Goal: Transaction & Acquisition: Book appointment/travel/reservation

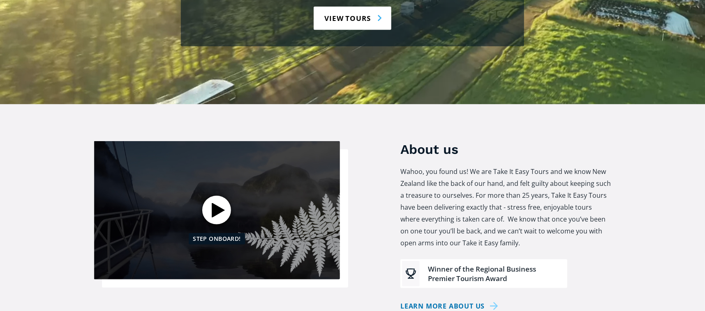
scroll to position [288, 0]
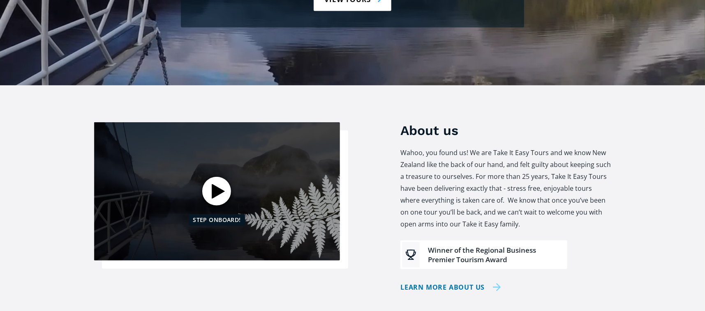
click at [477, 282] on link "Learn more about us" at bounding box center [450, 288] width 101 height 12
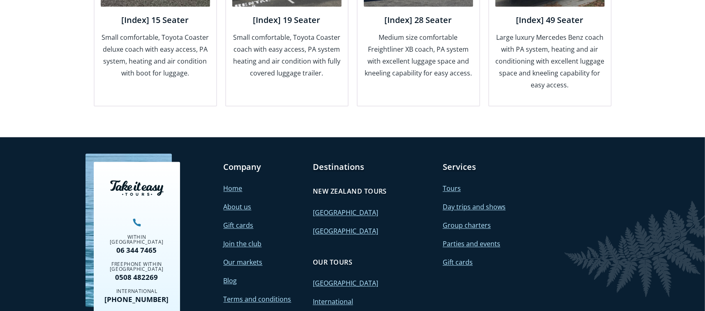
scroll to position [1150, 0]
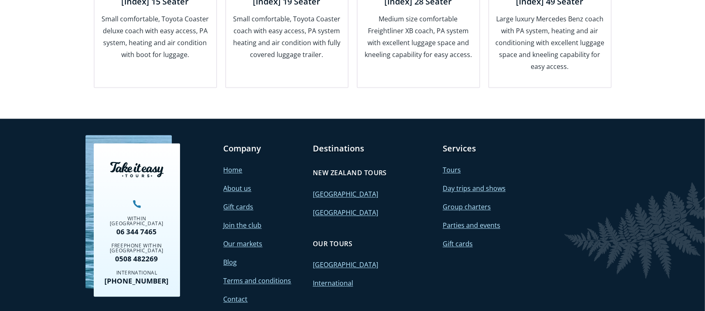
click at [329, 190] on link "[GEOGRAPHIC_DATA]" at bounding box center [345, 194] width 65 height 9
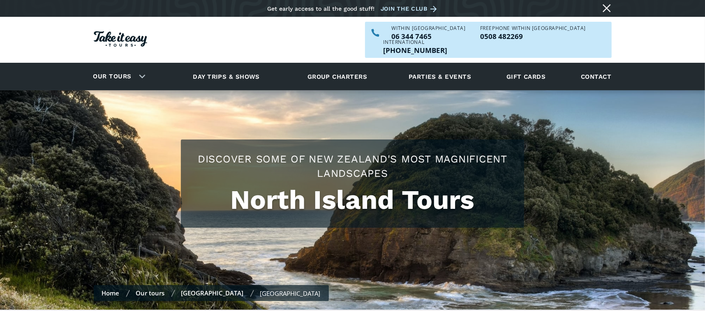
checkbox input "true"
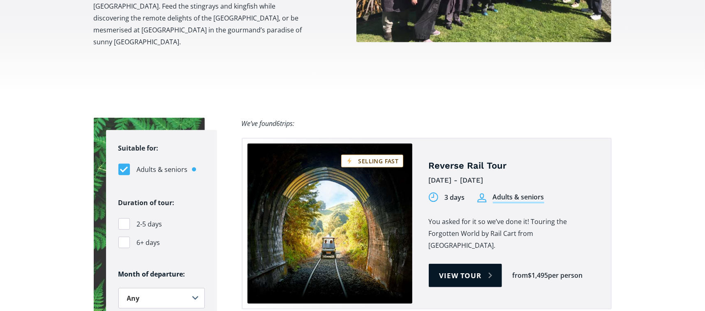
scroll to position [493, 0]
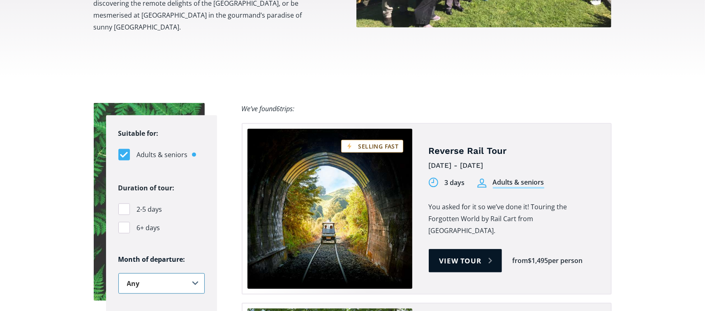
click at [194, 274] on select "Any January February March April May June July August September October Novembe…" at bounding box center [161, 284] width 86 height 21
select select ".january"
click at [118, 274] on select "Any January February March April May June July August September October Novembe…" at bounding box center [161, 284] width 86 height 21
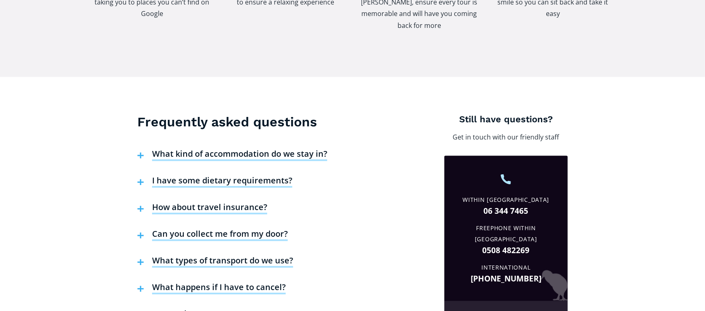
scroll to position [1150, 0]
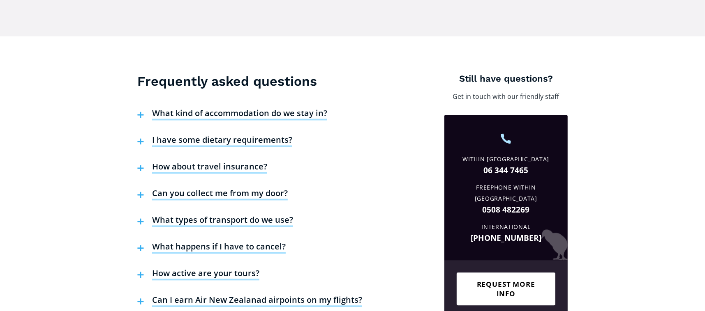
click at [241, 268] on h4 "How active are your tours?" at bounding box center [205, 274] width 107 height 12
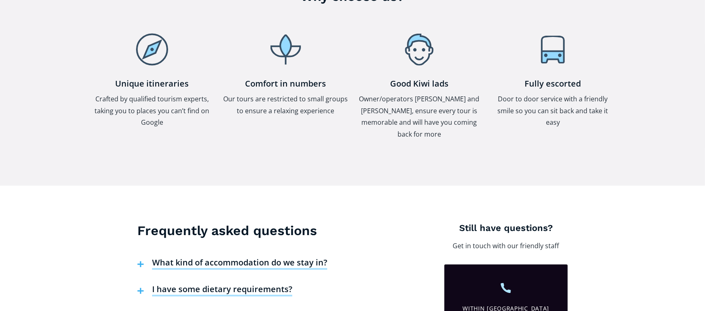
scroll to position [986, 0]
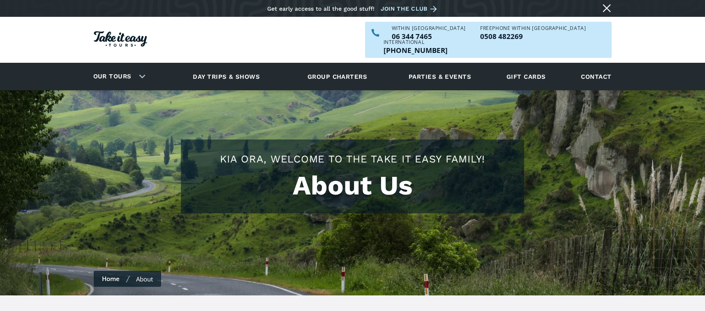
scroll to position [1150, 0]
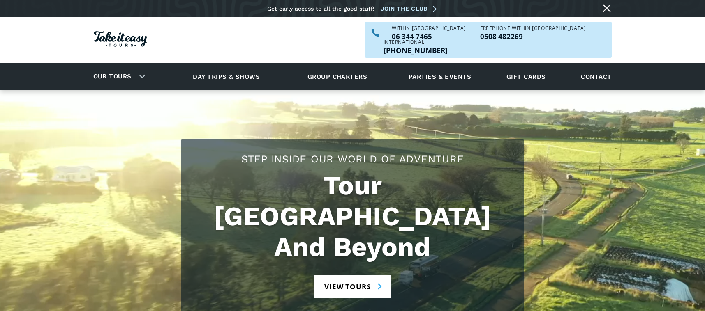
scroll to position [288, 0]
